Goal: Navigation & Orientation: Go to known website

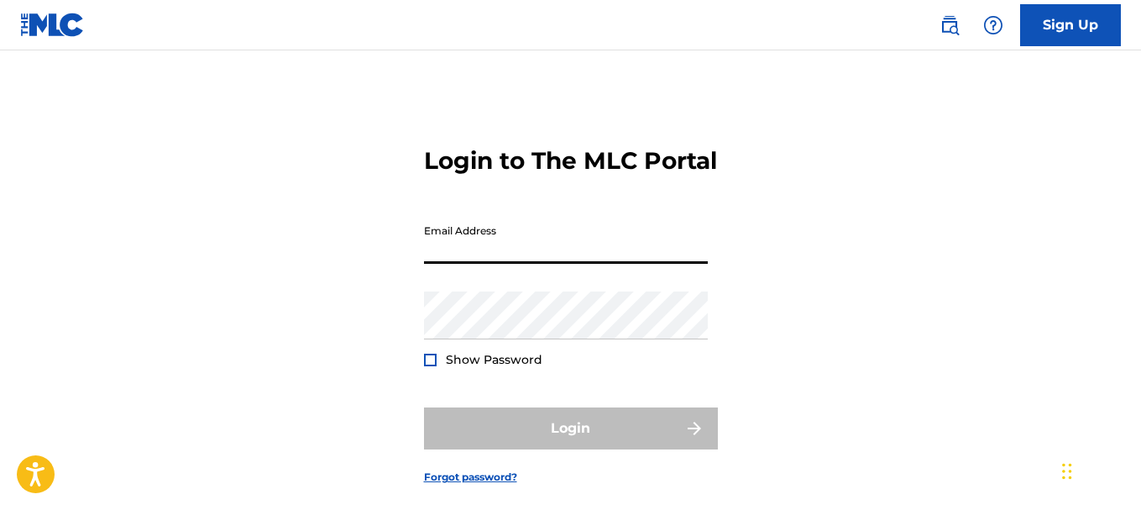
click at [532, 264] on input "Email Address" at bounding box center [566, 240] width 284 height 48
click at [466, 264] on input "Email Address" at bounding box center [566, 240] width 284 height 48
click at [432, 264] on input "Email Address" at bounding box center [566, 240] width 284 height 48
type input "[EMAIL_ADDRESS][DOMAIN_NAME]"
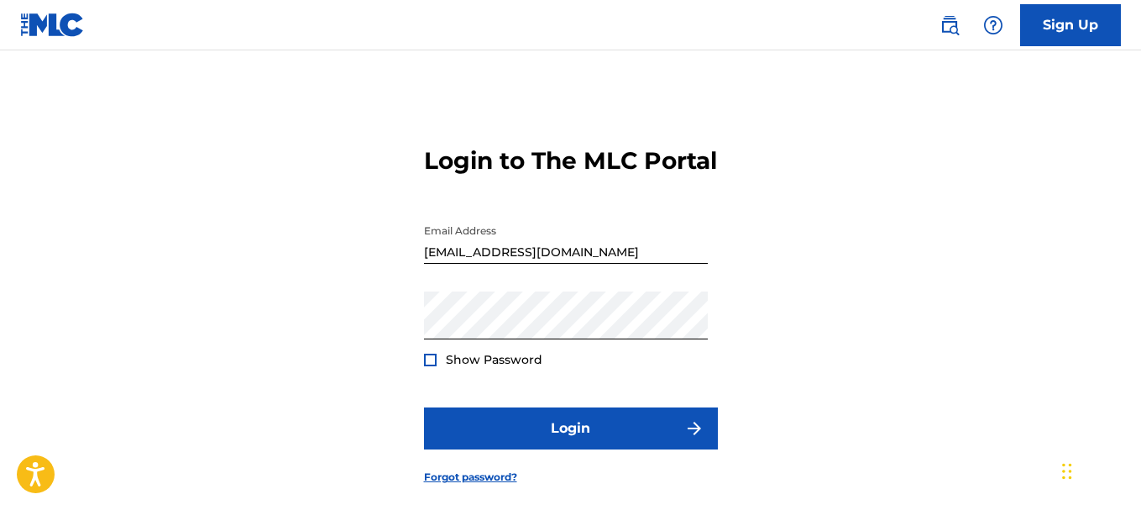
click at [426, 366] on div at bounding box center [430, 359] width 13 height 13
click at [424, 407] on button "Login" at bounding box center [571, 428] width 294 height 42
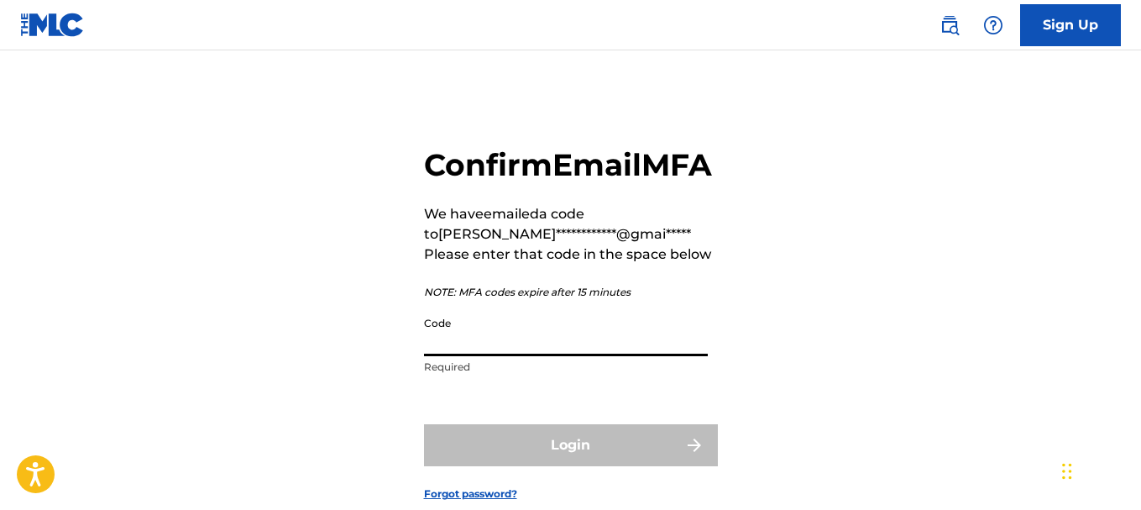
click at [536, 356] on input "Code" at bounding box center [566, 332] width 284 height 48
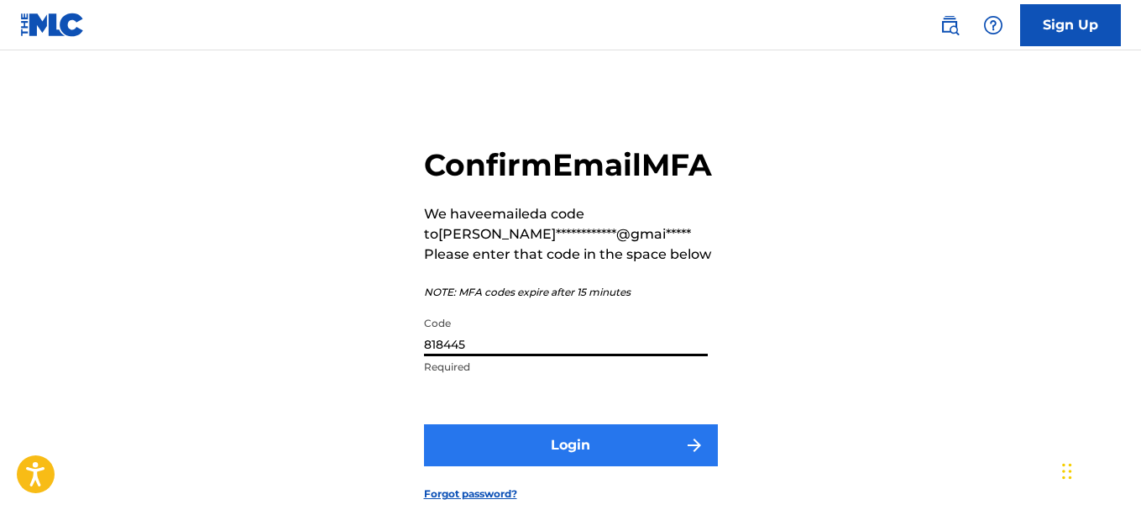
type input "818445"
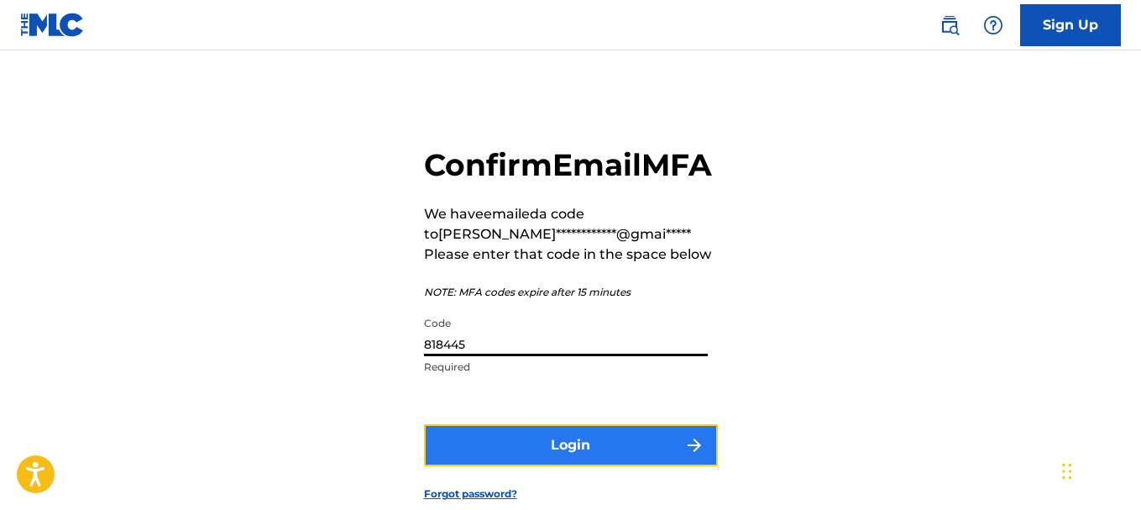
click at [647, 466] on button "Login" at bounding box center [571, 445] width 294 height 42
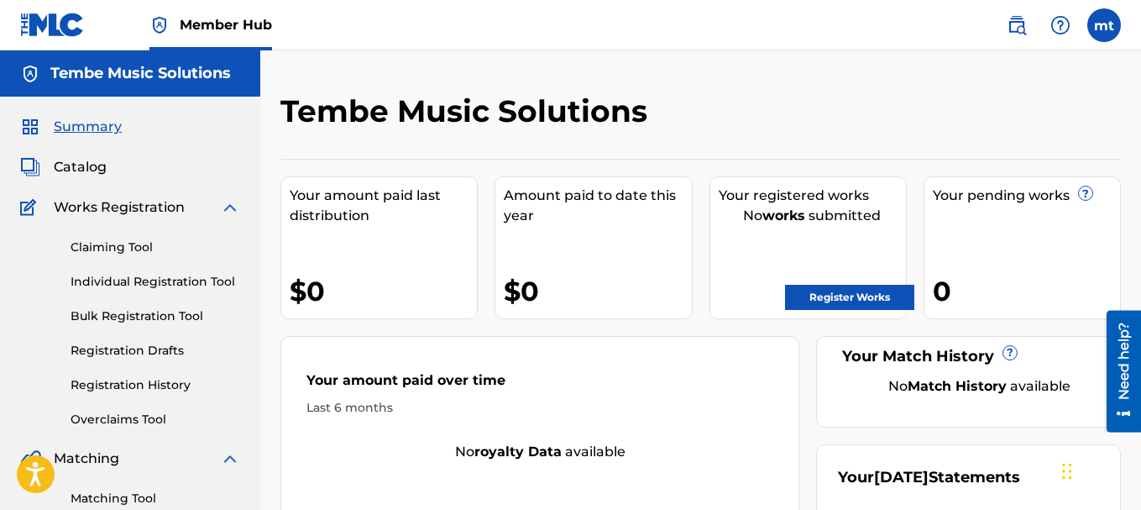
click at [647, 322] on div "Your amount paid last distribution $0 Amount paid to date this year $0 Your reg…" at bounding box center [700, 373] width 840 height 429
